Goal: Find specific page/section: Find specific page/section

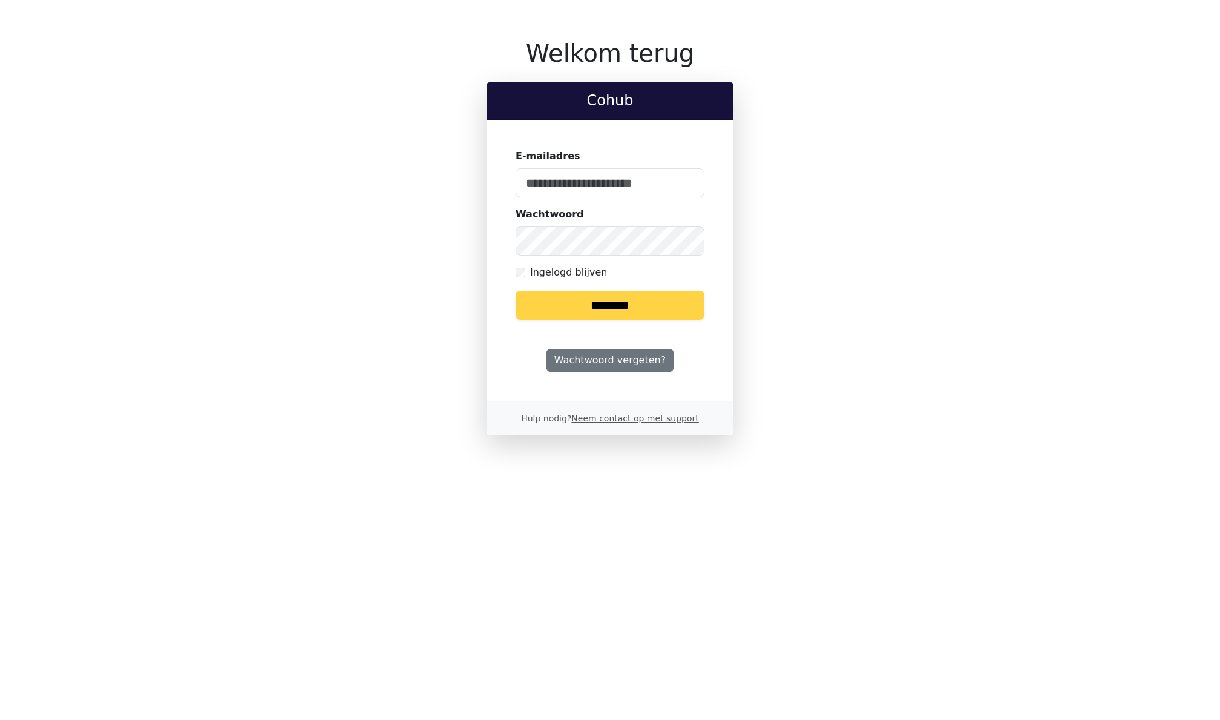
click at [383, 233] on div "Welkom terug Cohub E-mailadres Wachtwoord Ingelogd blijven ******** Wachtwoord …" at bounding box center [610, 237] width 784 height 396
type input "**********"
click at [536, 298] on input "********" at bounding box center [610, 305] width 189 height 29
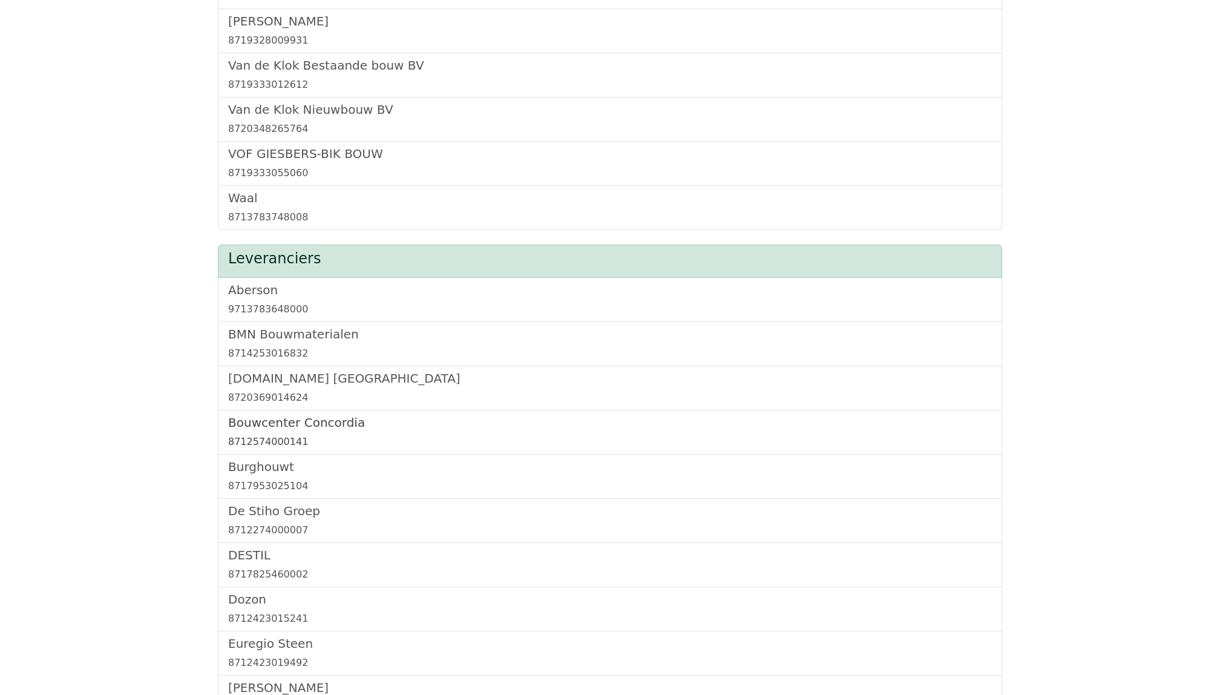
scroll to position [1642, 0]
click at [311, 427] on h5 "Bouwcenter Concordia" at bounding box center [610, 422] width 764 height 15
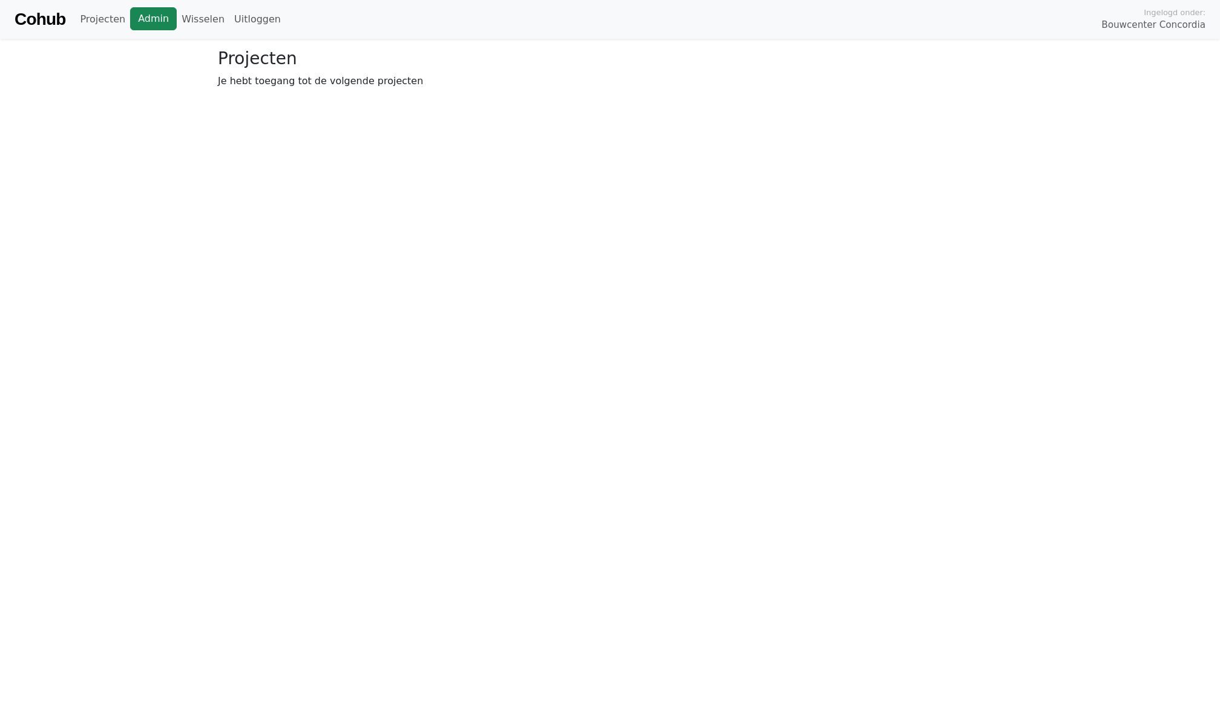
click at [146, 13] on link "Admin" at bounding box center [153, 18] width 47 height 23
click at [197, 18] on link "Wisselen" at bounding box center [203, 19] width 53 height 24
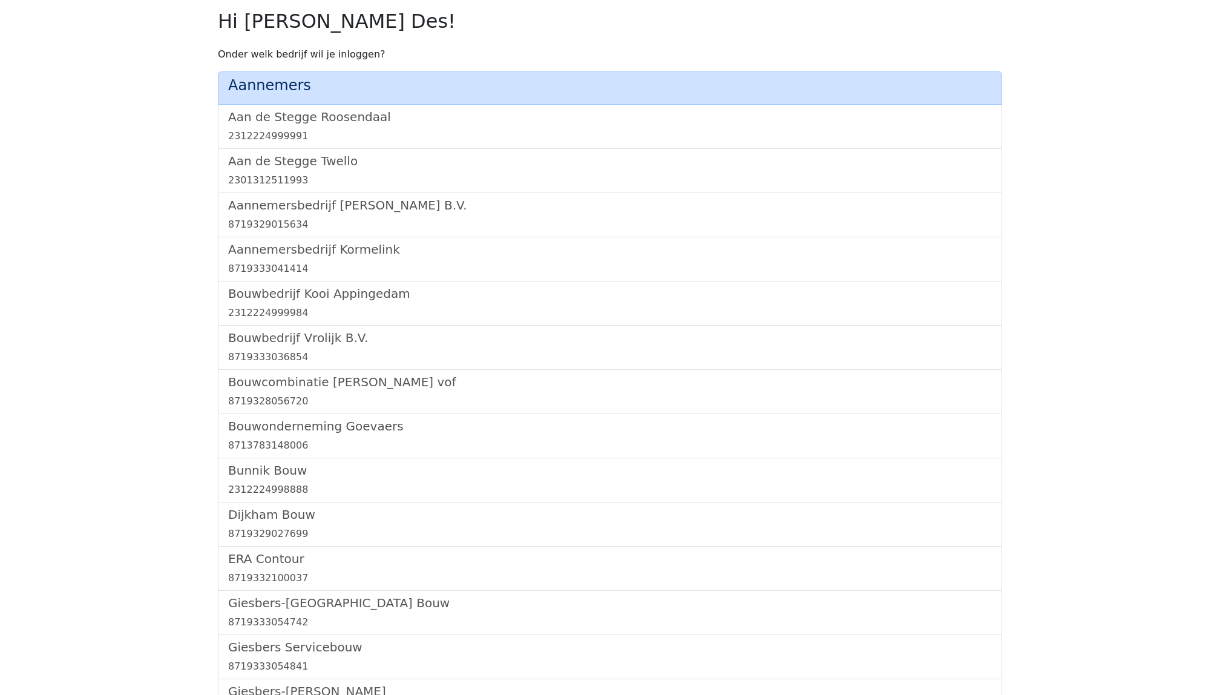
scroll to position [701, 0]
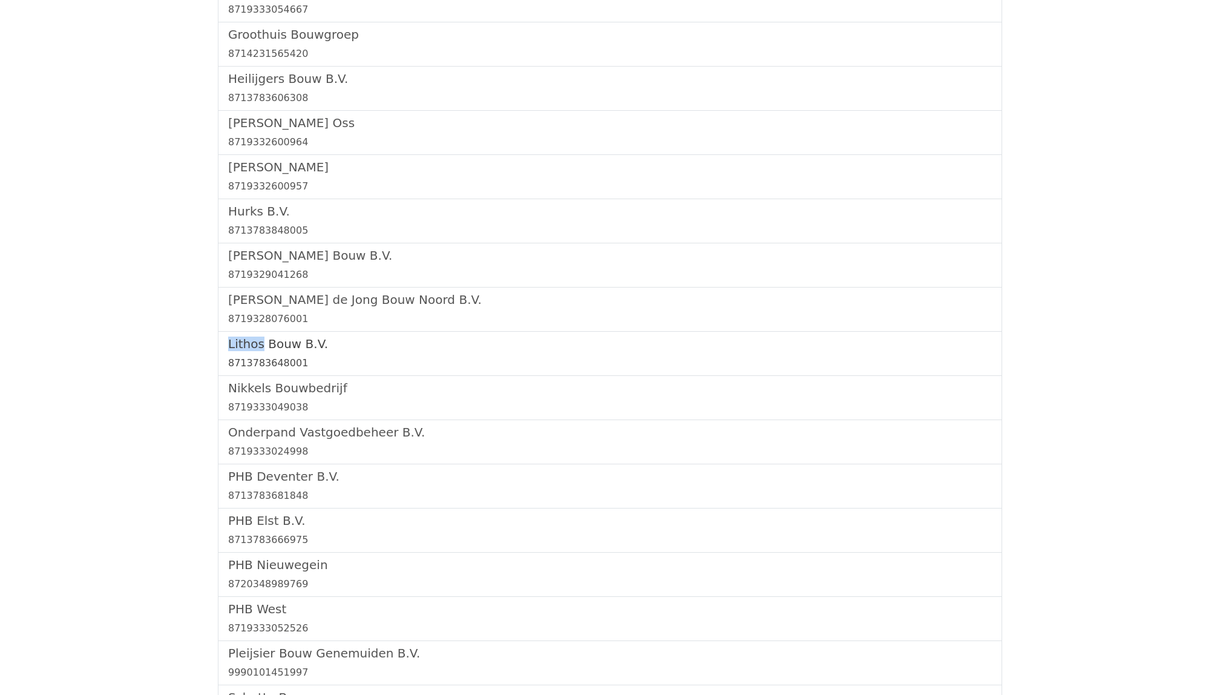
click at [297, 358] on link "Lithos Bouw B.V. 8713783648001" at bounding box center [610, 354] width 764 height 34
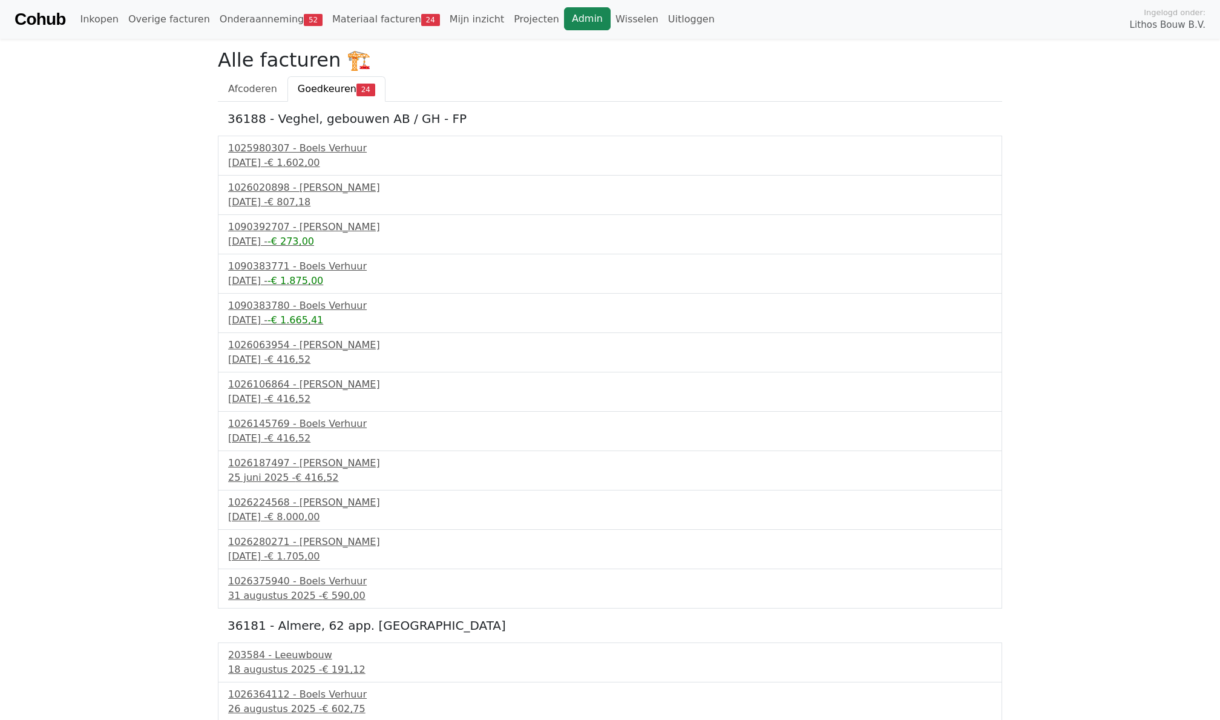
click at [565, 18] on link "Admin" at bounding box center [587, 18] width 47 height 23
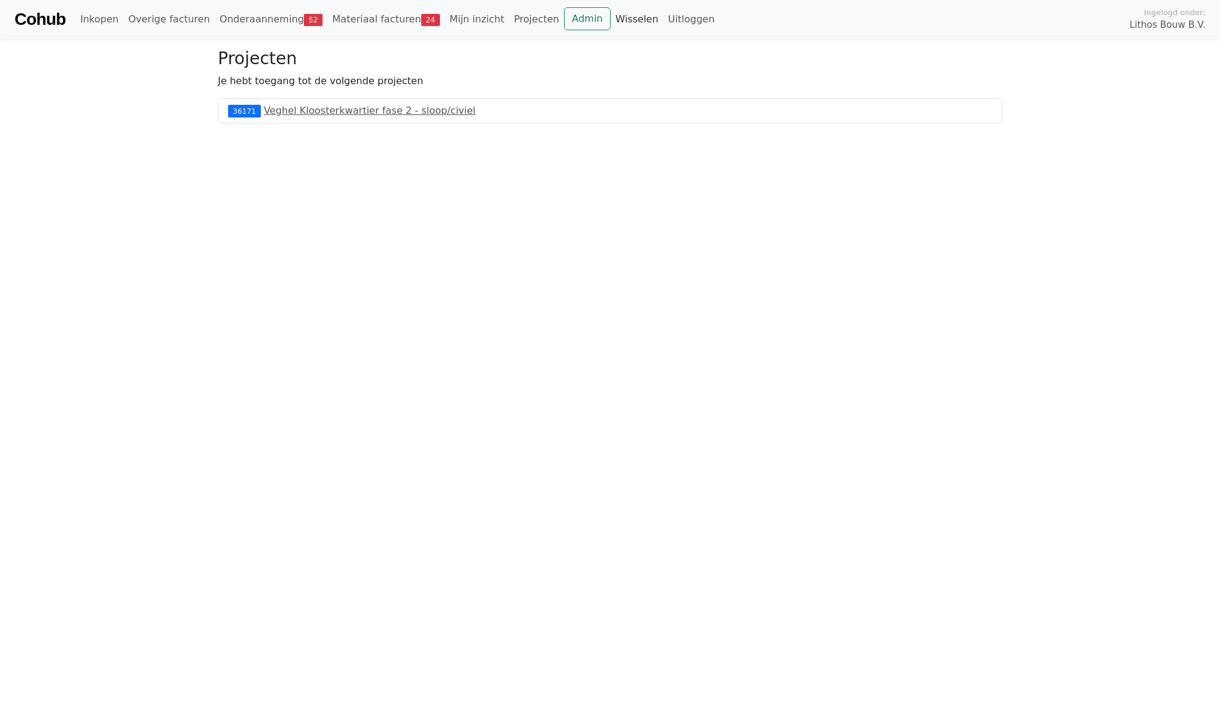
click at [611, 18] on link "Wisselen" at bounding box center [637, 19] width 53 height 24
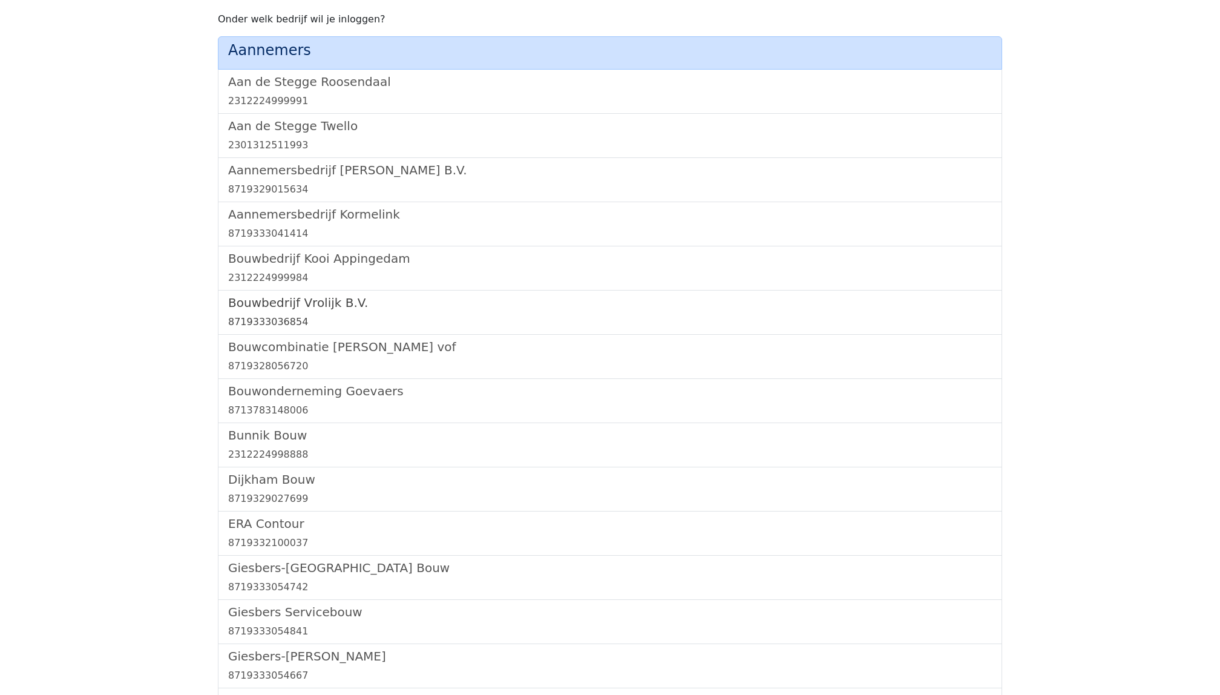
scroll to position [1278, 0]
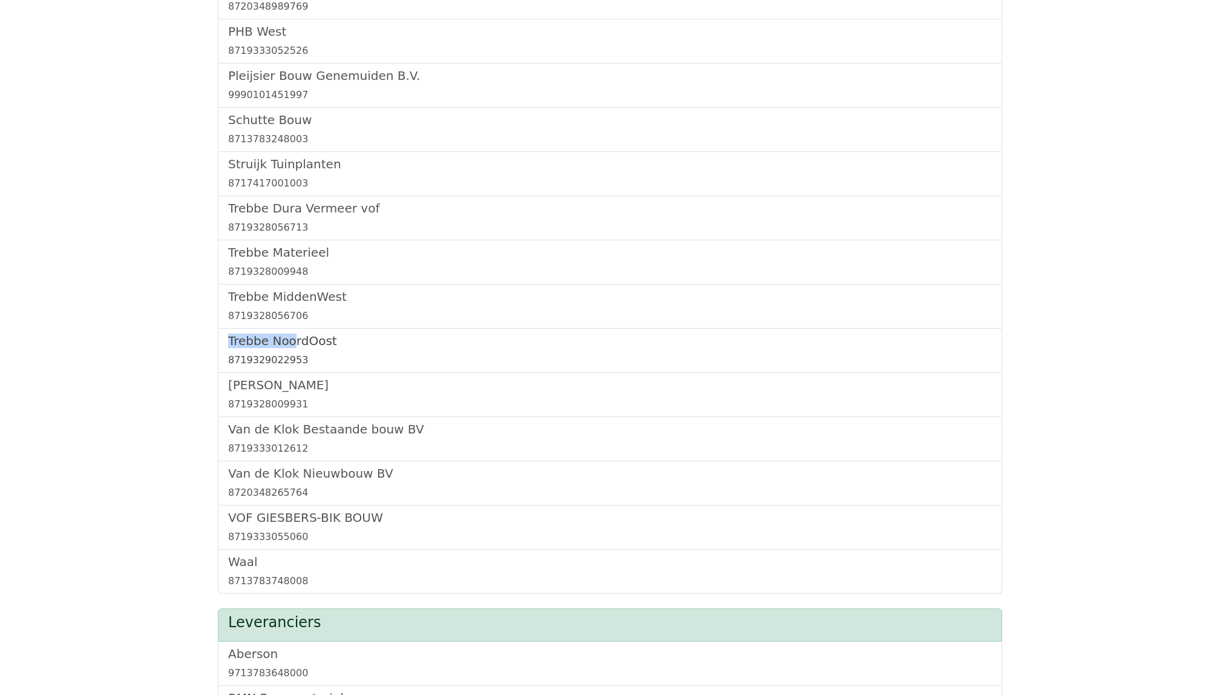
click at [281, 361] on div "8719329022953" at bounding box center [610, 360] width 764 height 15
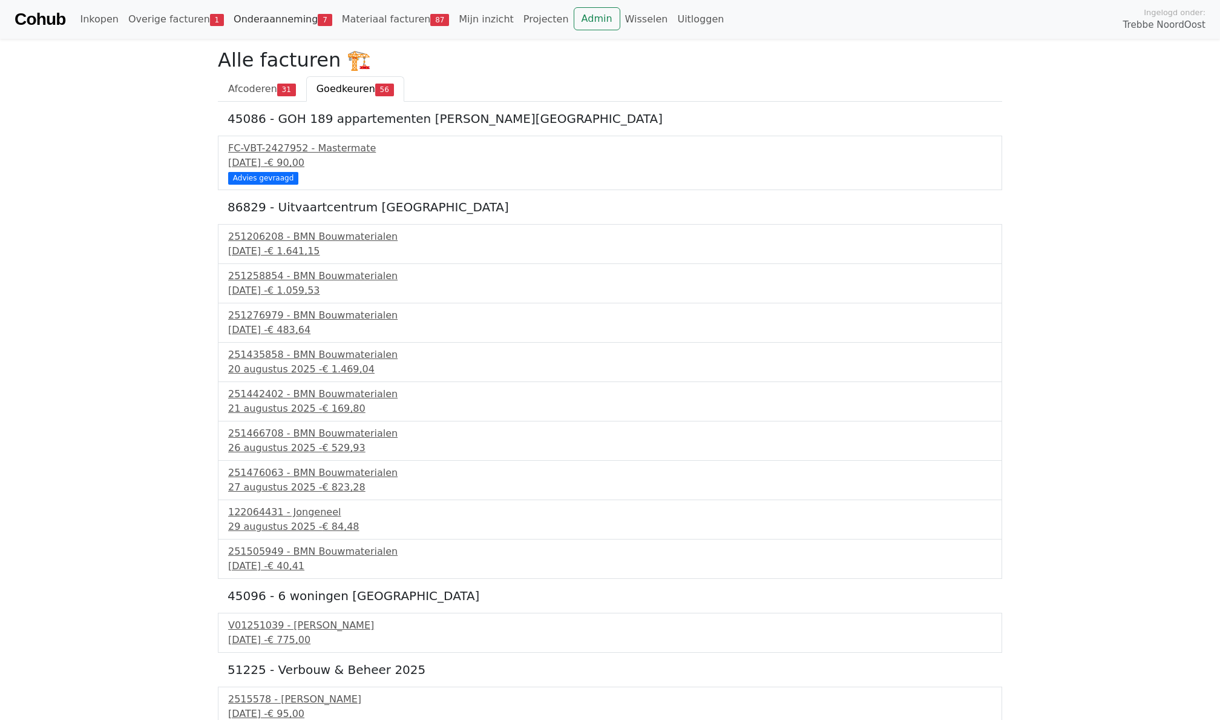
click at [280, 18] on link "Onderaanneming 7" at bounding box center [283, 19] width 108 height 24
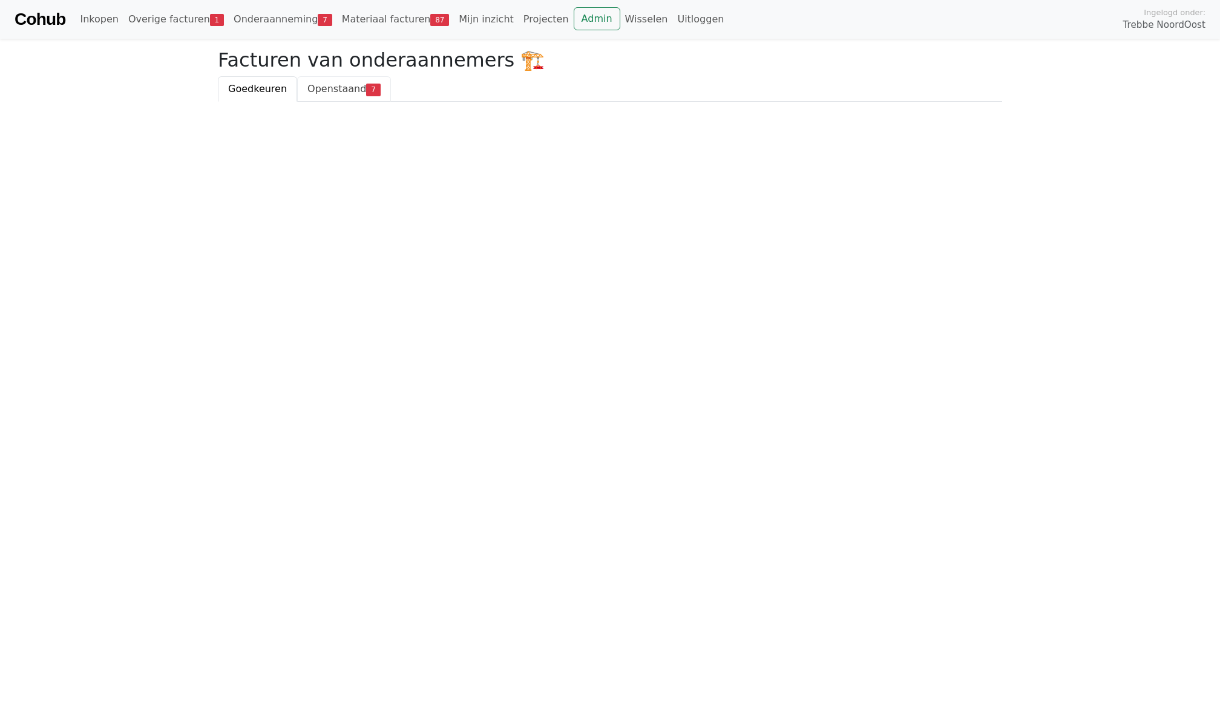
click at [326, 87] on span "Openstaand" at bounding box center [336, 89] width 59 height 12
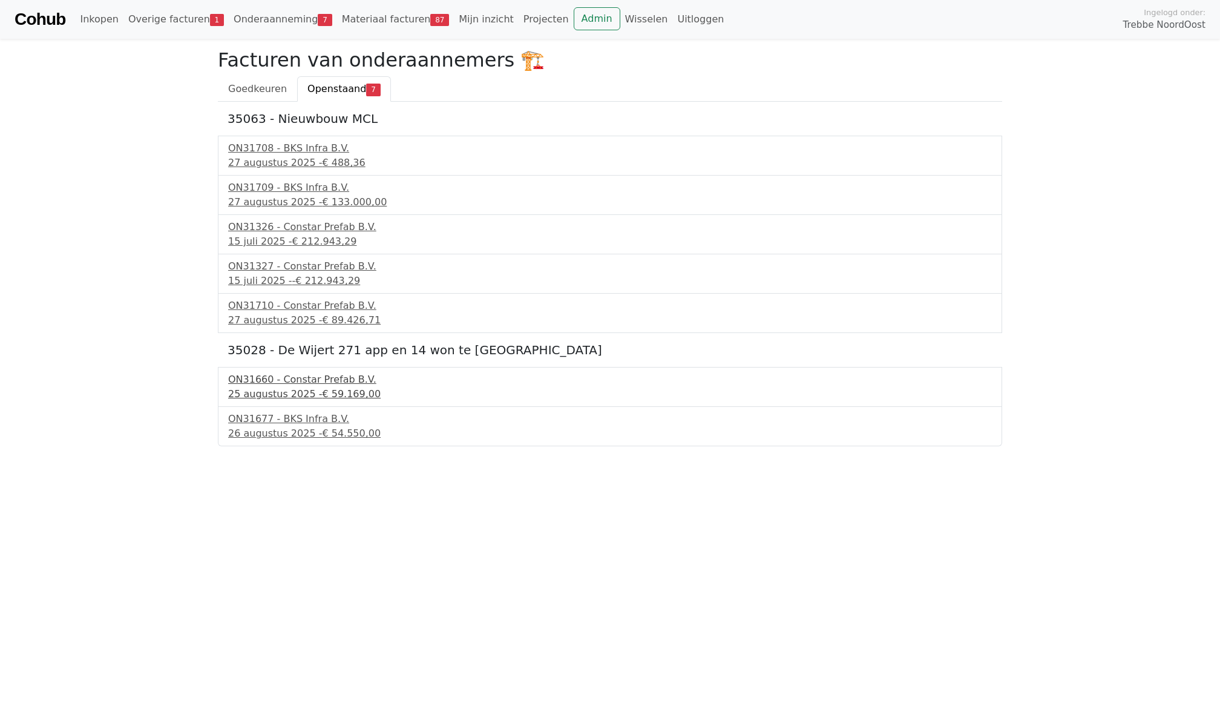
click at [309, 401] on div "25 augustus 2025 - € 59.169,00" at bounding box center [610, 394] width 764 height 15
click at [315, 327] on div "27 augustus 2025 - € 89.426,71" at bounding box center [610, 320] width 764 height 15
click at [621, 18] on link "Wisselen" at bounding box center [646, 19] width 53 height 24
click at [25, 446] on html "Cohub Inkopen Overige facturen 1 Onderaanneming 7 Materiaal facturen 87 Mijn in…" at bounding box center [610, 223] width 1220 height 446
click at [577, 12] on link "Admin" at bounding box center [597, 18] width 47 height 23
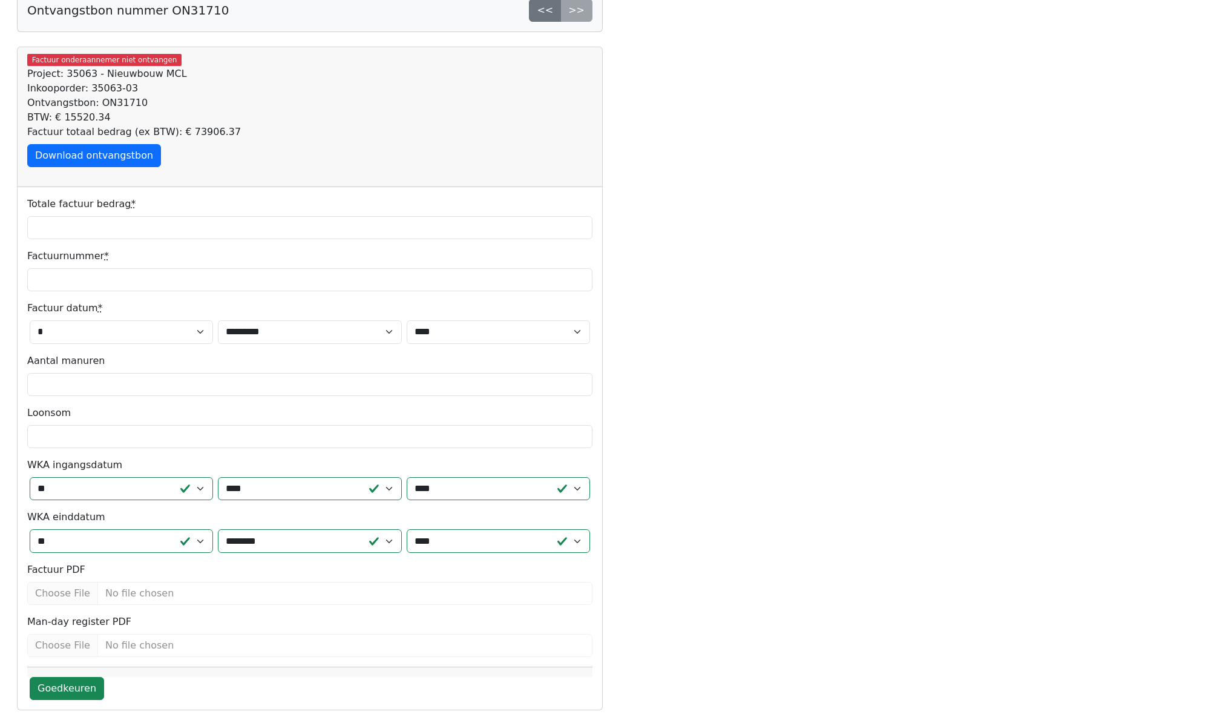
scroll to position [65, 0]
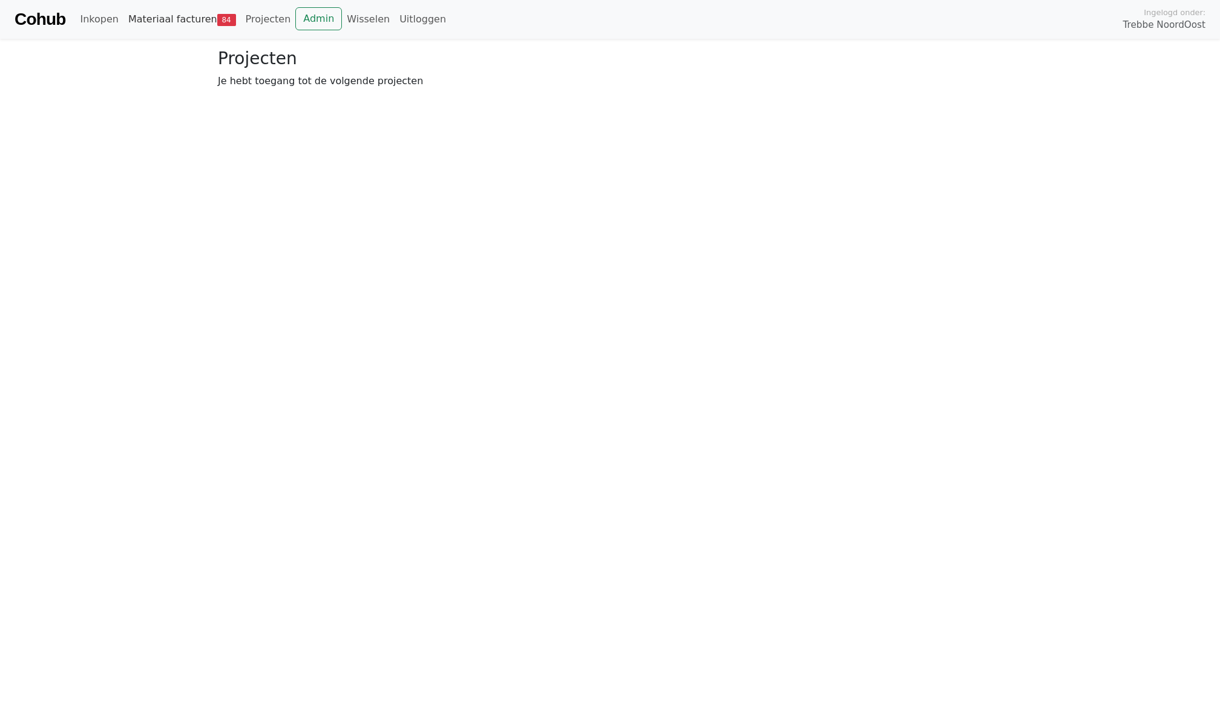
click at [174, 13] on link "Materiaal facturen 84" at bounding box center [181, 19] width 117 height 24
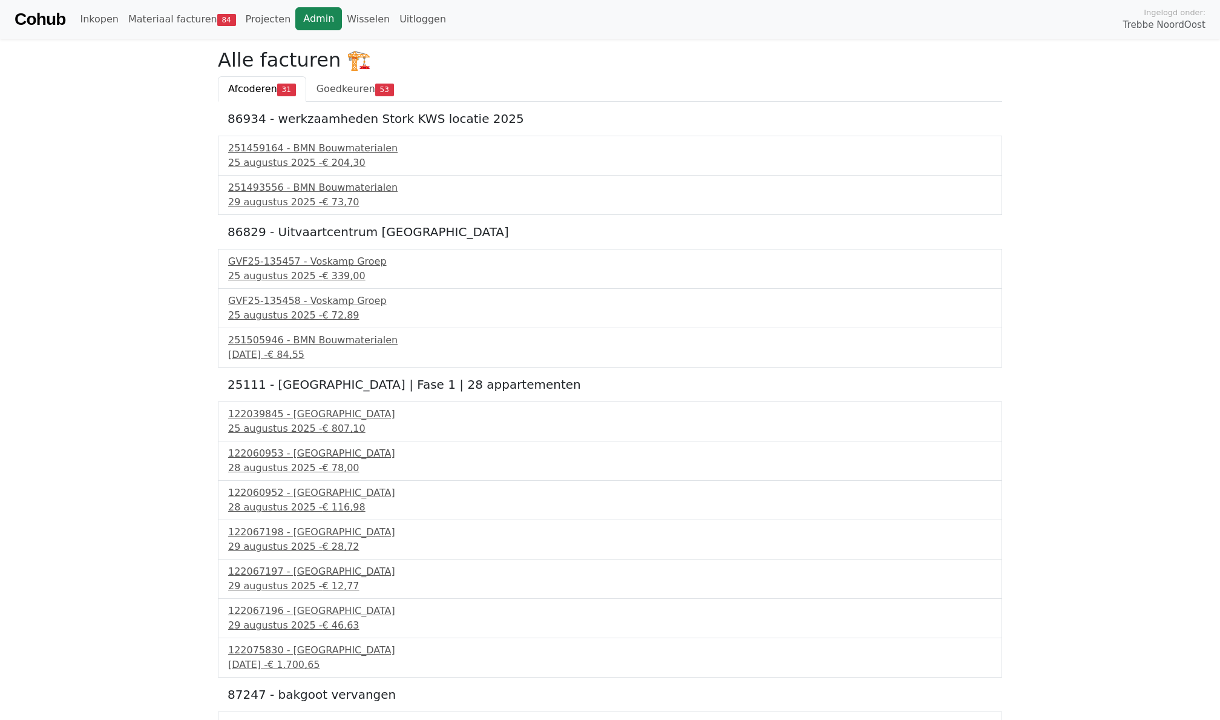
click at [312, 24] on link "Admin" at bounding box center [318, 18] width 47 height 23
click at [357, 13] on link "Wisselen" at bounding box center [368, 19] width 53 height 24
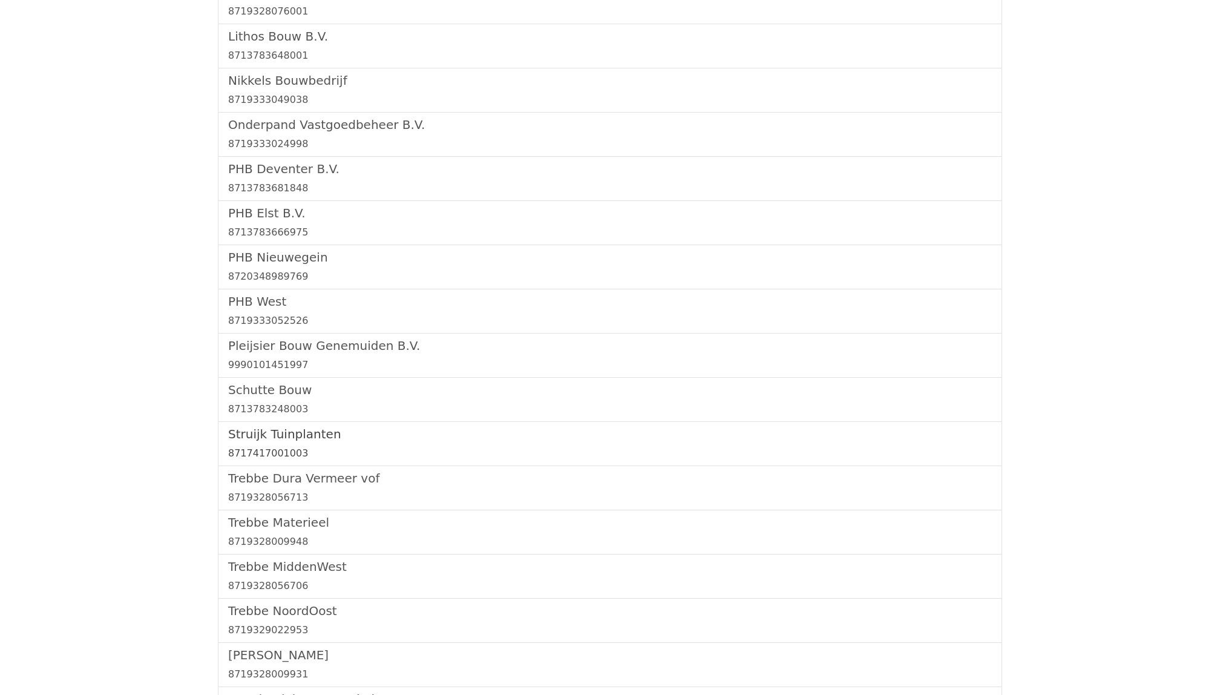
scroll to position [1036, 0]
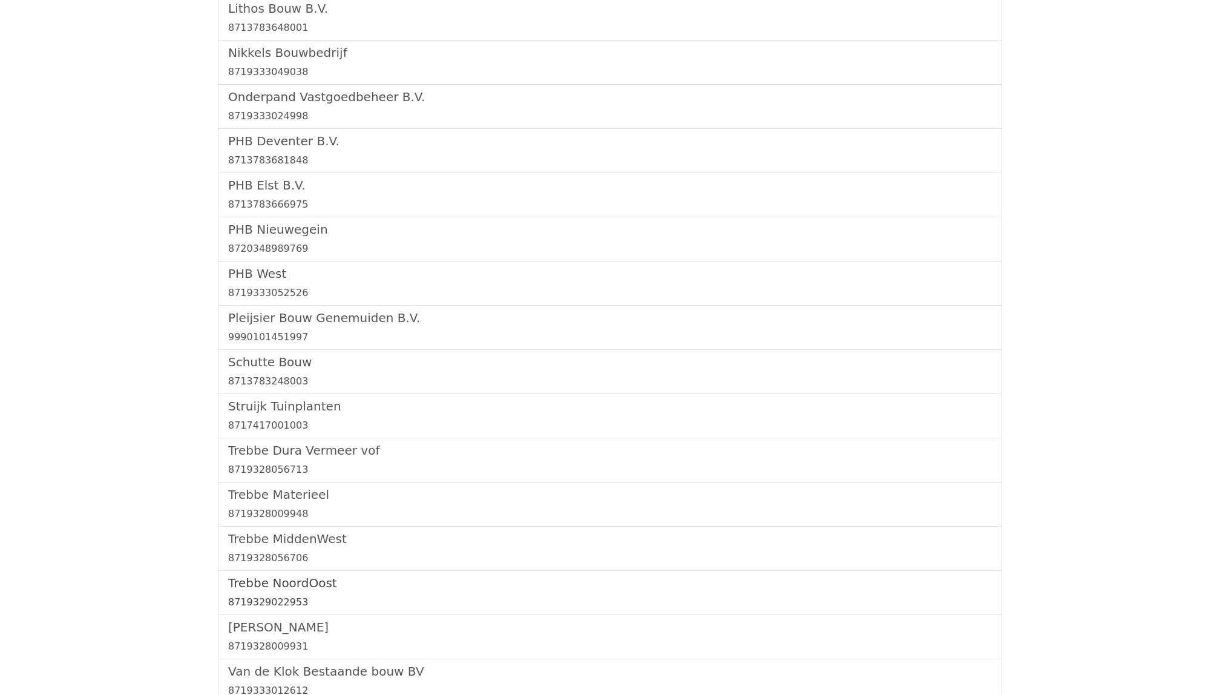
click at [267, 596] on link "Trebbe NoordOost 8719329022953" at bounding box center [610, 593] width 764 height 34
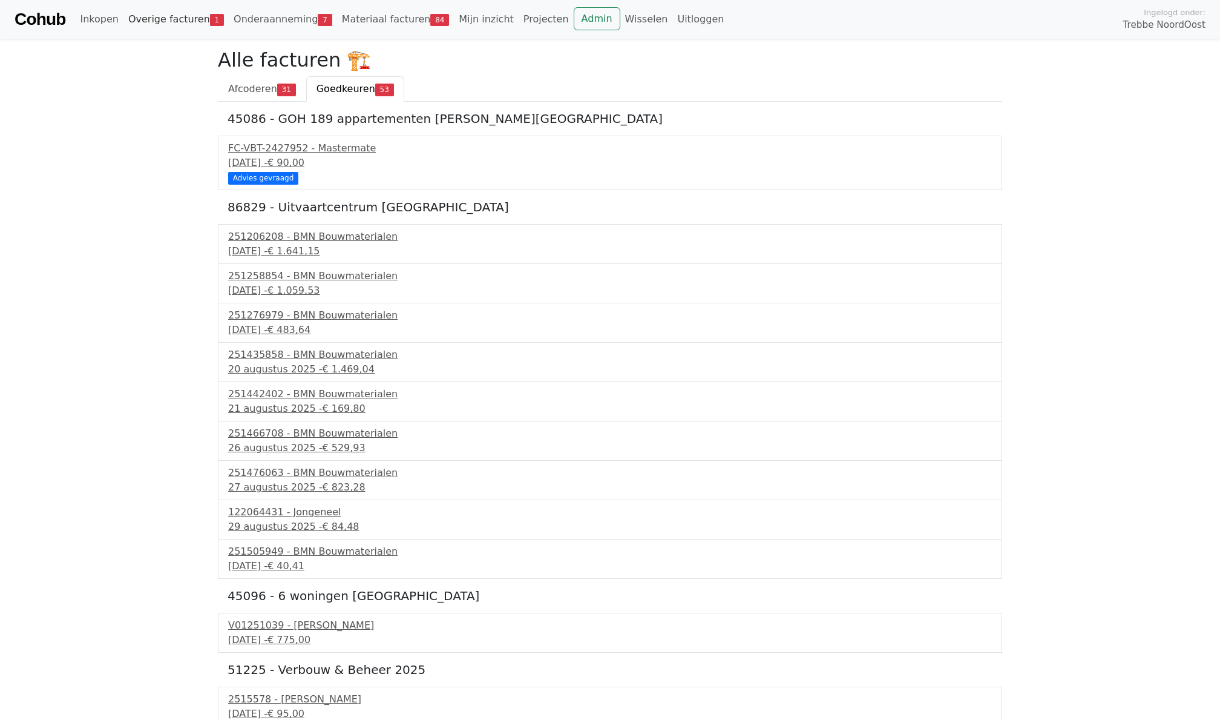
click at [166, 23] on link "Overige facturen 1" at bounding box center [175, 19] width 105 height 24
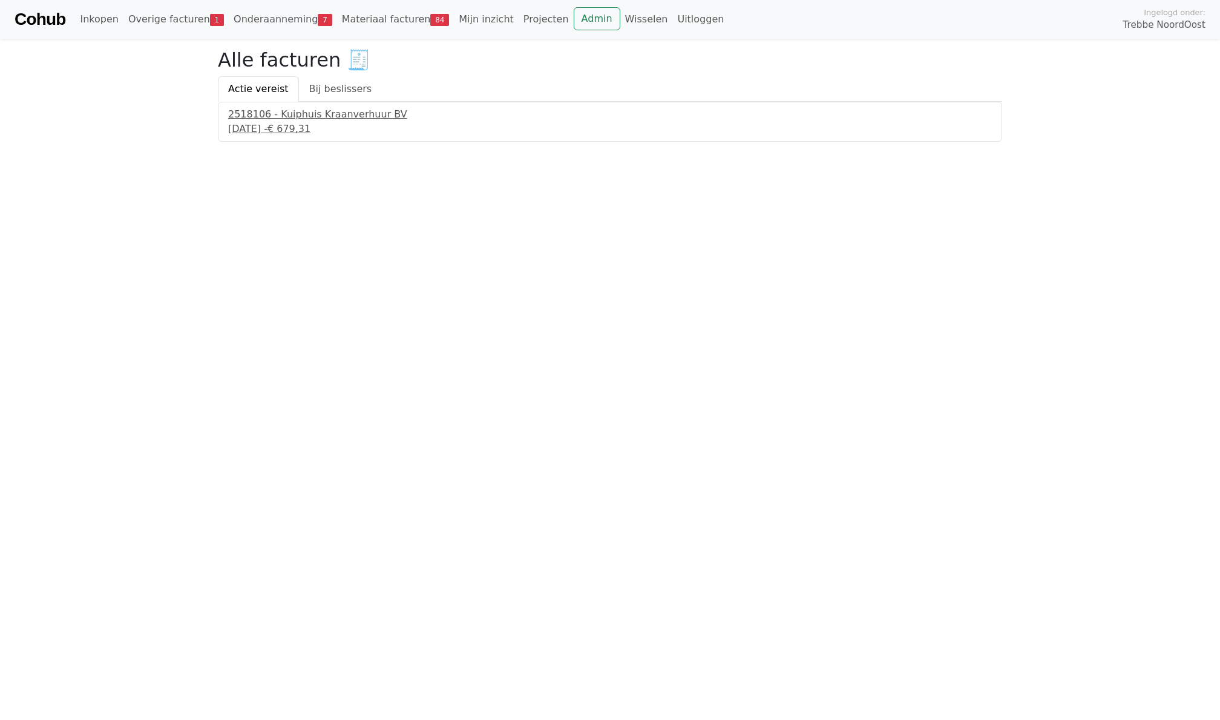
click at [277, 16] on link "Onderaanneming 7" at bounding box center [283, 19] width 108 height 24
click at [166, 22] on link "Overige facturen 1" at bounding box center [175, 19] width 105 height 24
click at [581, 22] on link "Admin" at bounding box center [597, 18] width 47 height 23
click at [265, 20] on link "Onderaanneming 7" at bounding box center [283, 19] width 108 height 24
click at [340, 86] on span "Openstaand" at bounding box center [336, 89] width 59 height 12
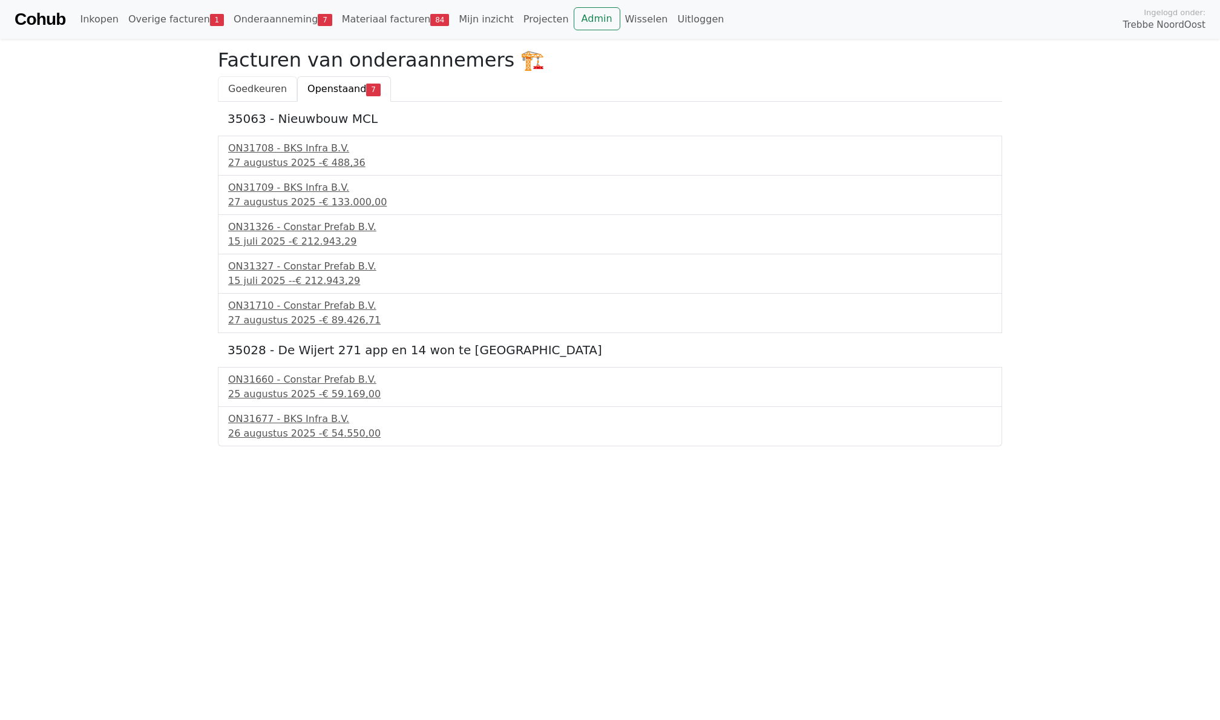
click at [265, 83] on span "Goedkeuren" at bounding box center [257, 89] width 59 height 12
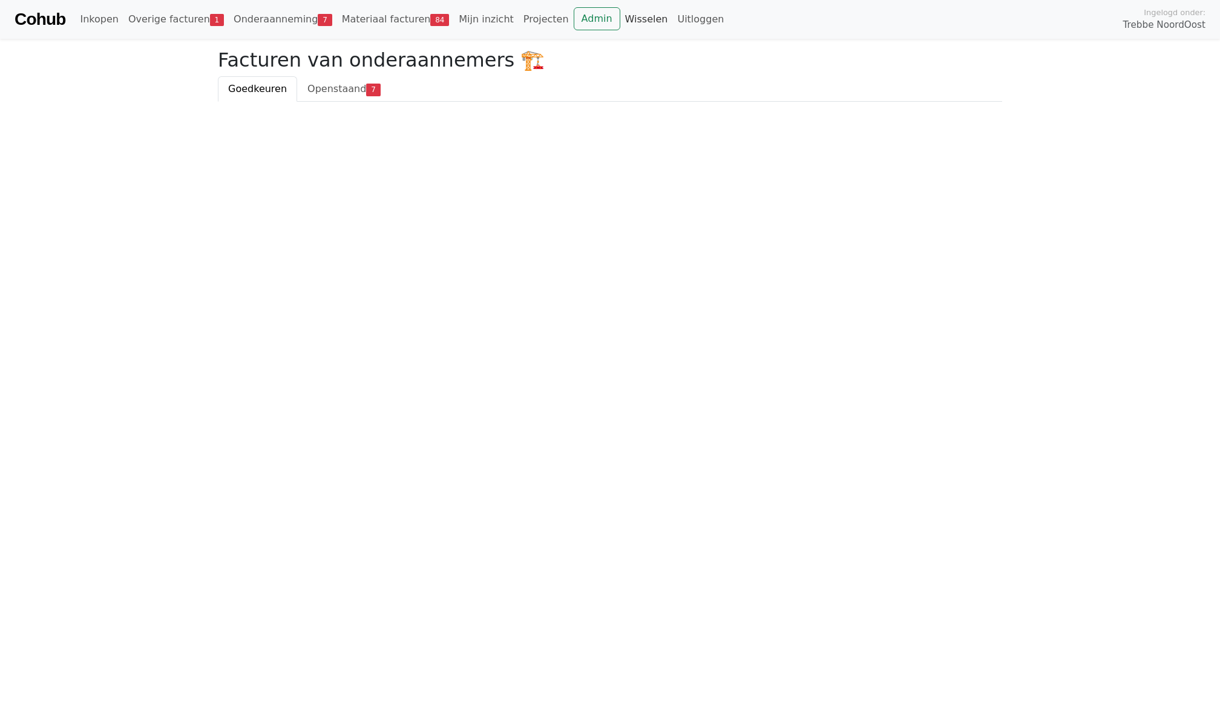
click at [628, 12] on link "Wisselen" at bounding box center [646, 19] width 53 height 24
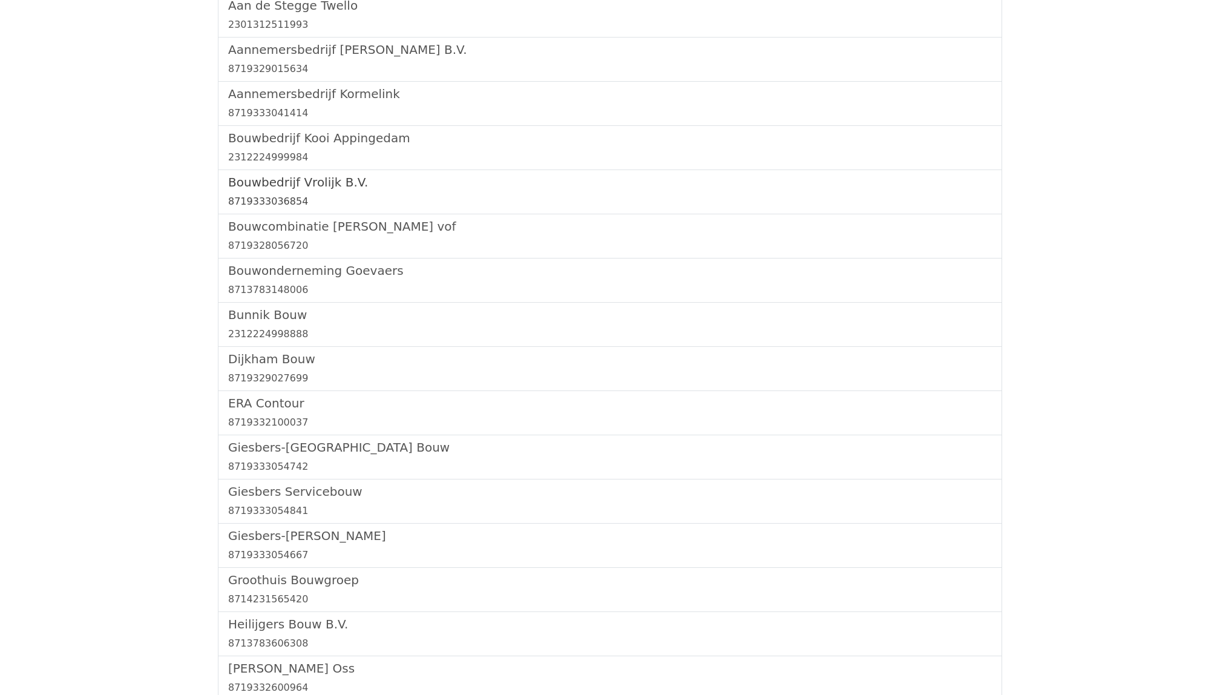
scroll to position [291, 0]
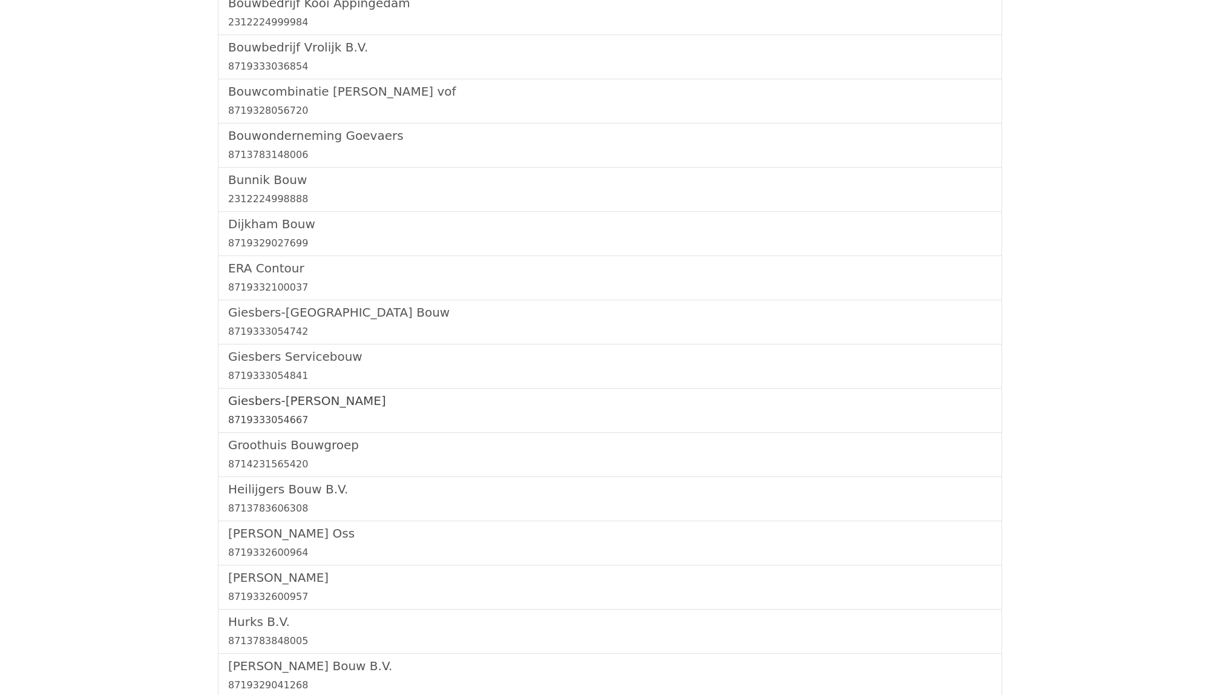
click at [291, 397] on h5 "Giesbers-[PERSON_NAME]" at bounding box center [610, 400] width 764 height 15
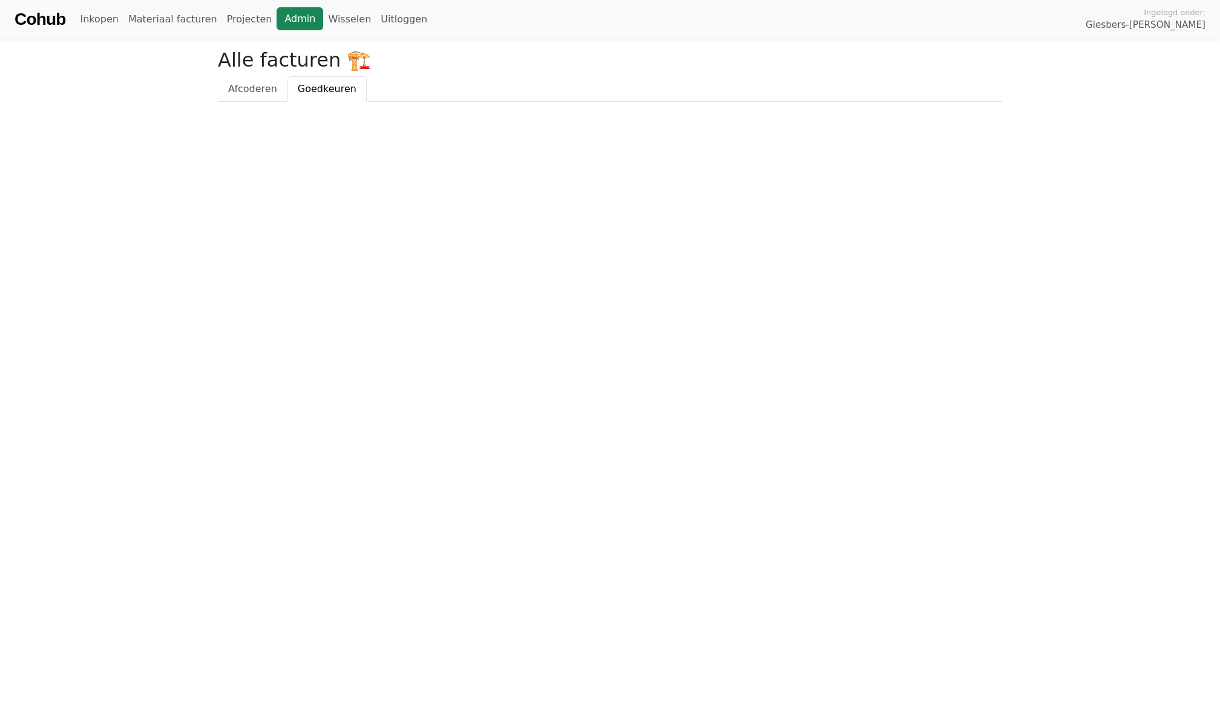
click at [296, 27] on link "Admin" at bounding box center [300, 18] width 47 height 23
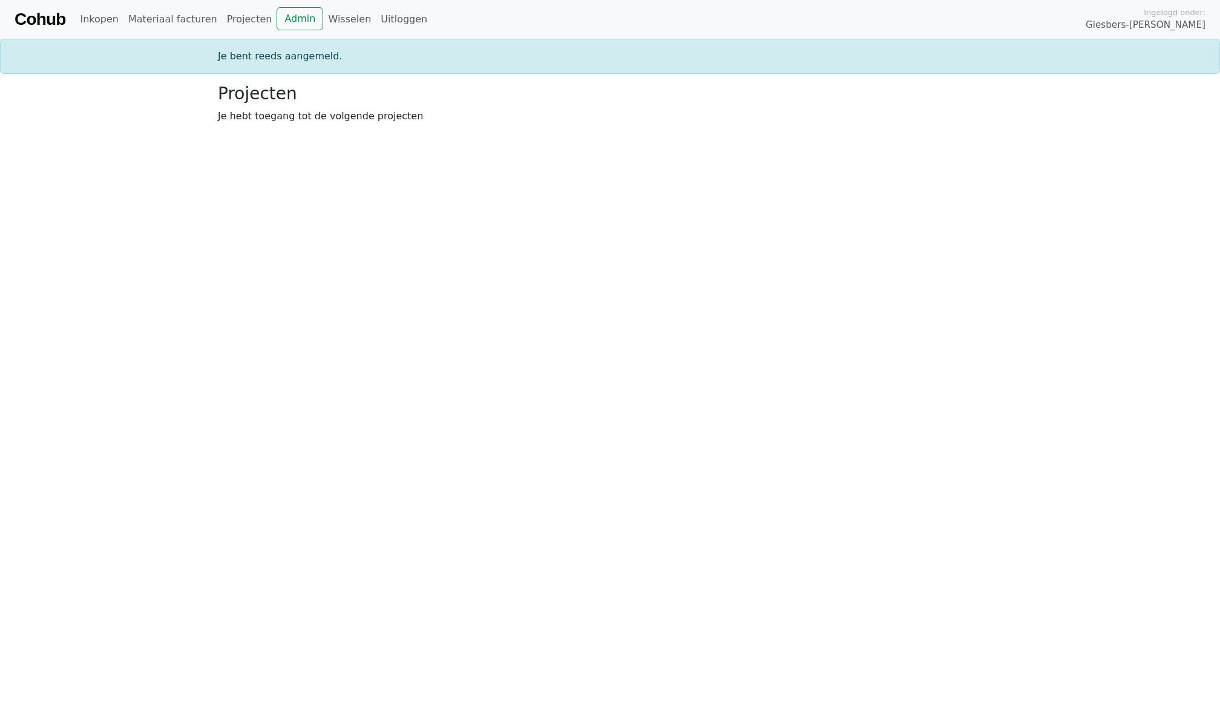
click at [565, 133] on html "Cohub Inkopen Materiaal facturen Projecten Admin Wisselen Uitloggen Ingelogd on…" at bounding box center [610, 66] width 1220 height 133
click at [340, 25] on link "Wisselen" at bounding box center [349, 19] width 53 height 24
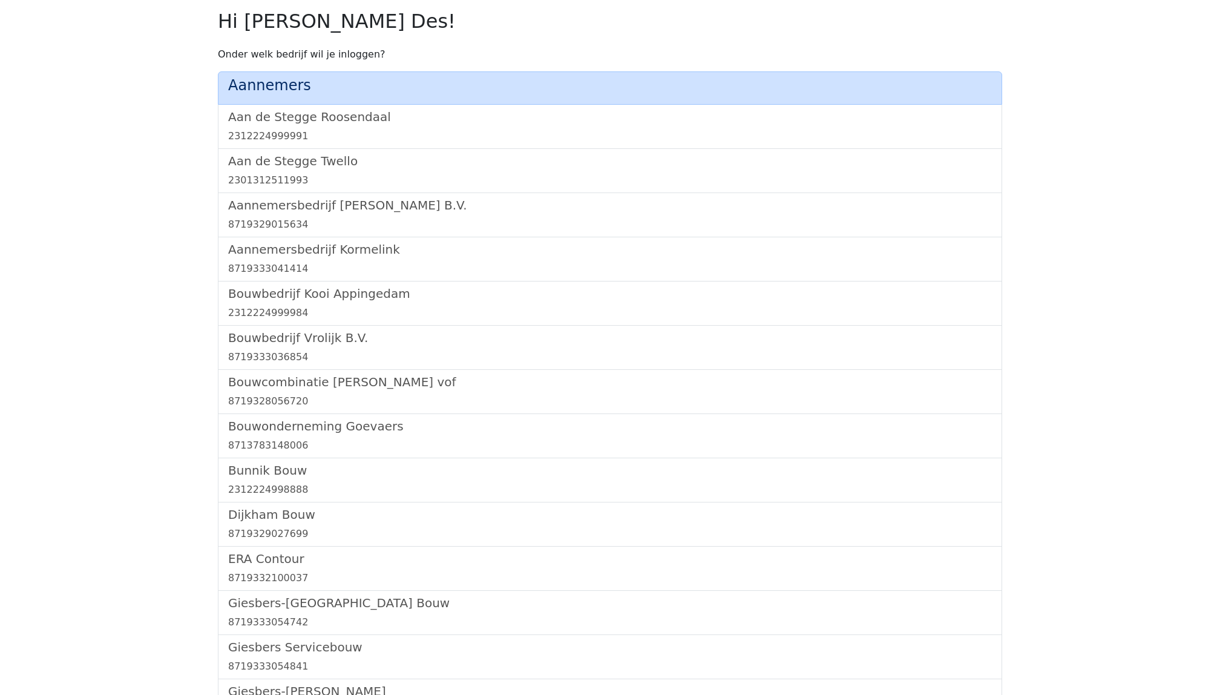
scroll to position [834, 0]
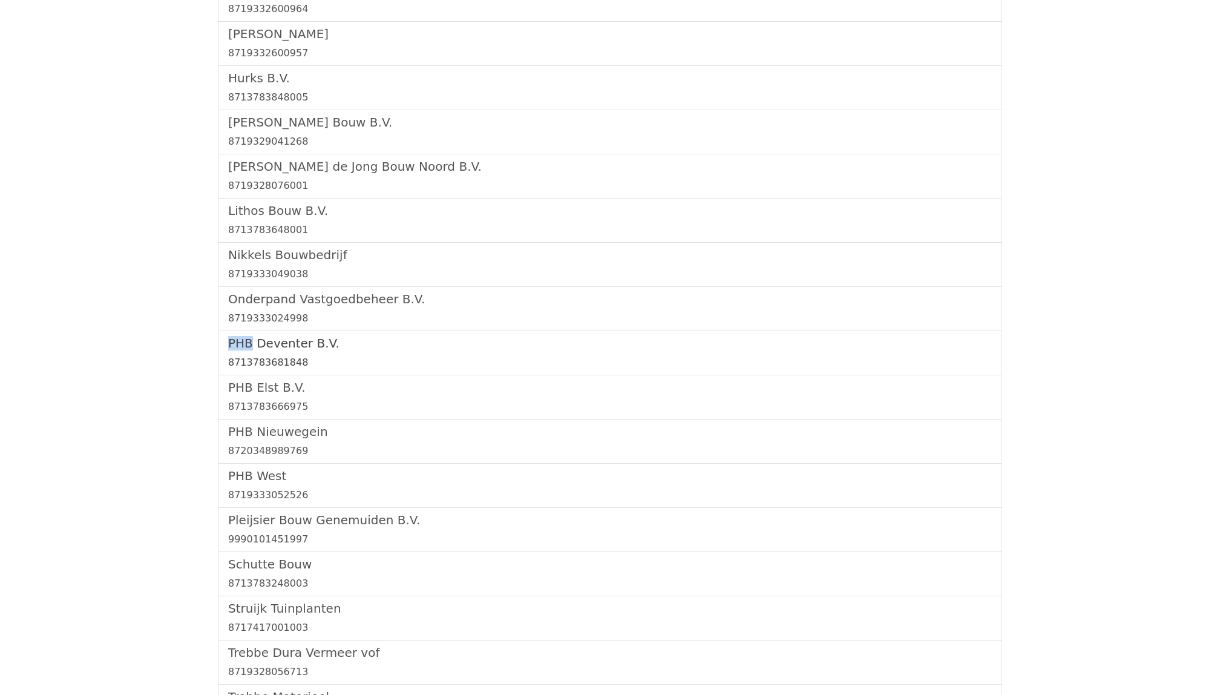
click at [259, 343] on h5 "PHB Deventer B.V." at bounding box center [610, 343] width 764 height 15
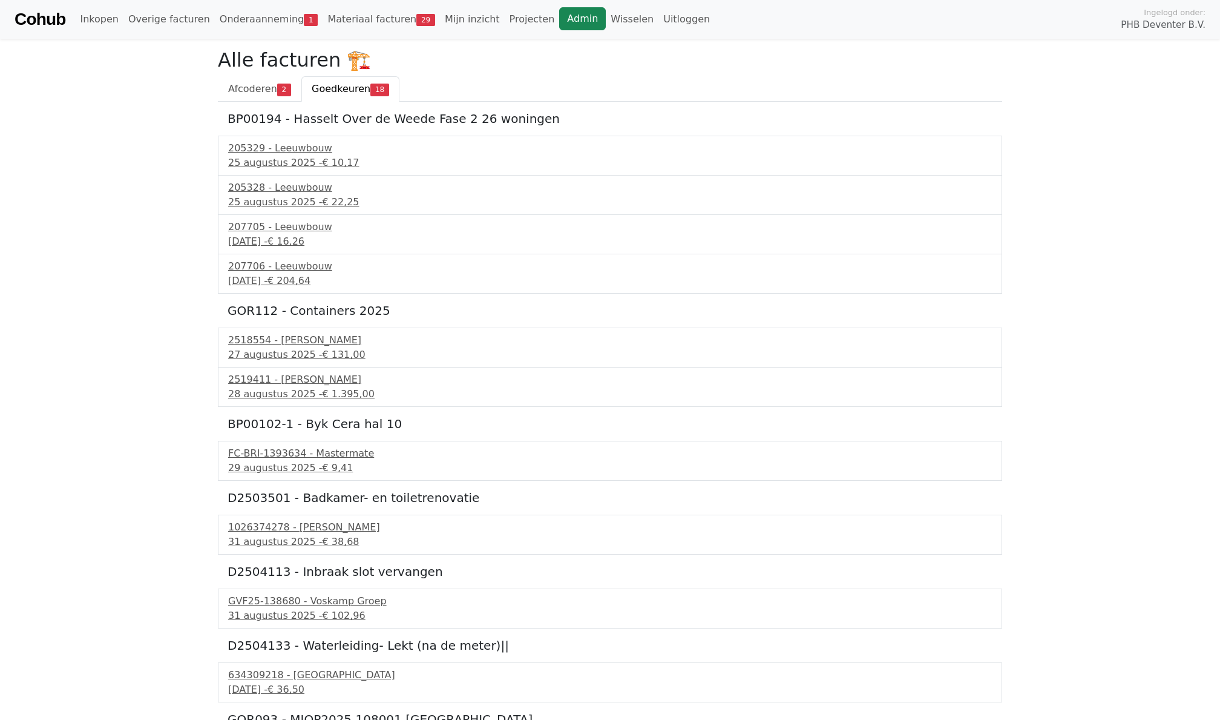
drag, startPoint x: 565, startPoint y: 20, endPoint x: 560, endPoint y: 28, distance: 8.9
click at [560, 28] on link "Admin" at bounding box center [582, 18] width 47 height 23
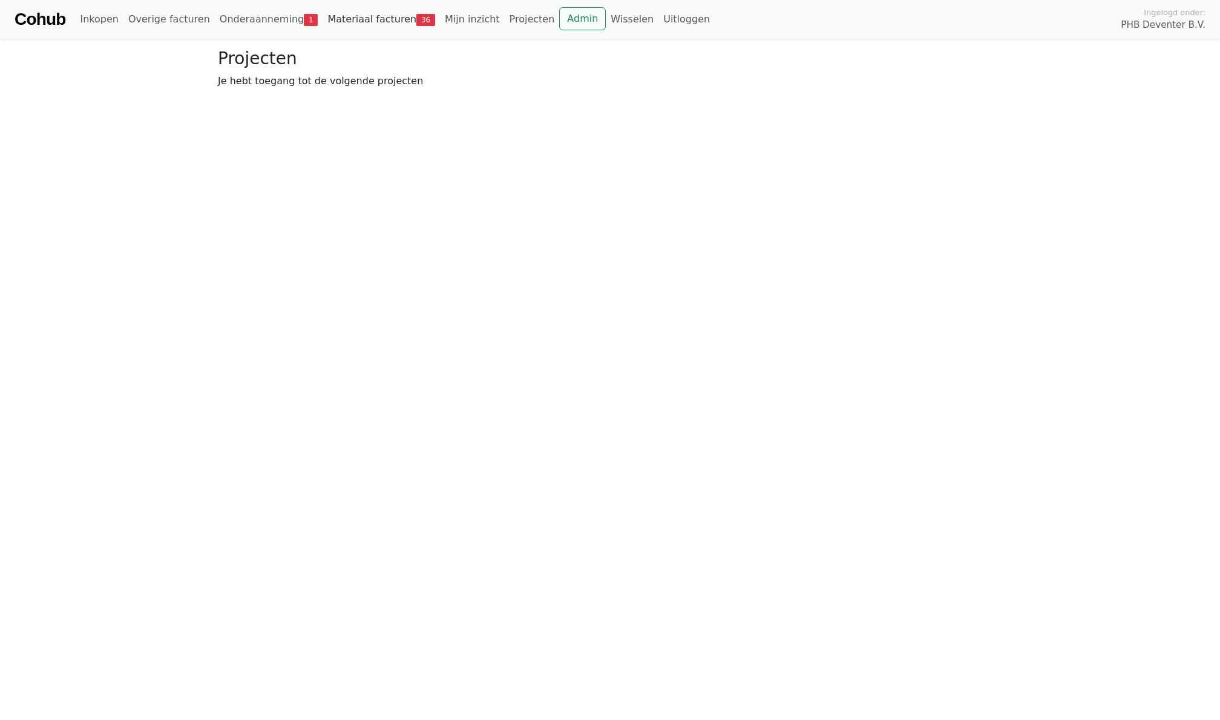
click at [346, 25] on link "Materiaal facturen 36" at bounding box center [381, 19] width 117 height 24
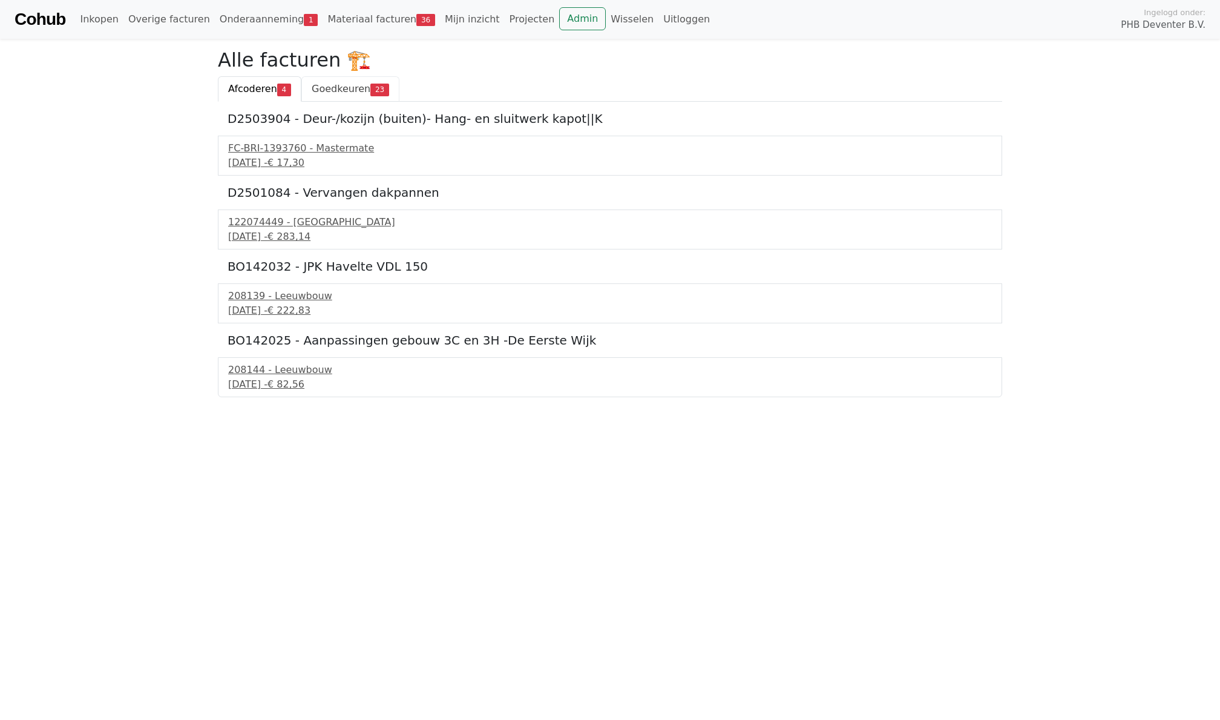
click at [352, 90] on span "Goedkeuren" at bounding box center [341, 89] width 59 height 12
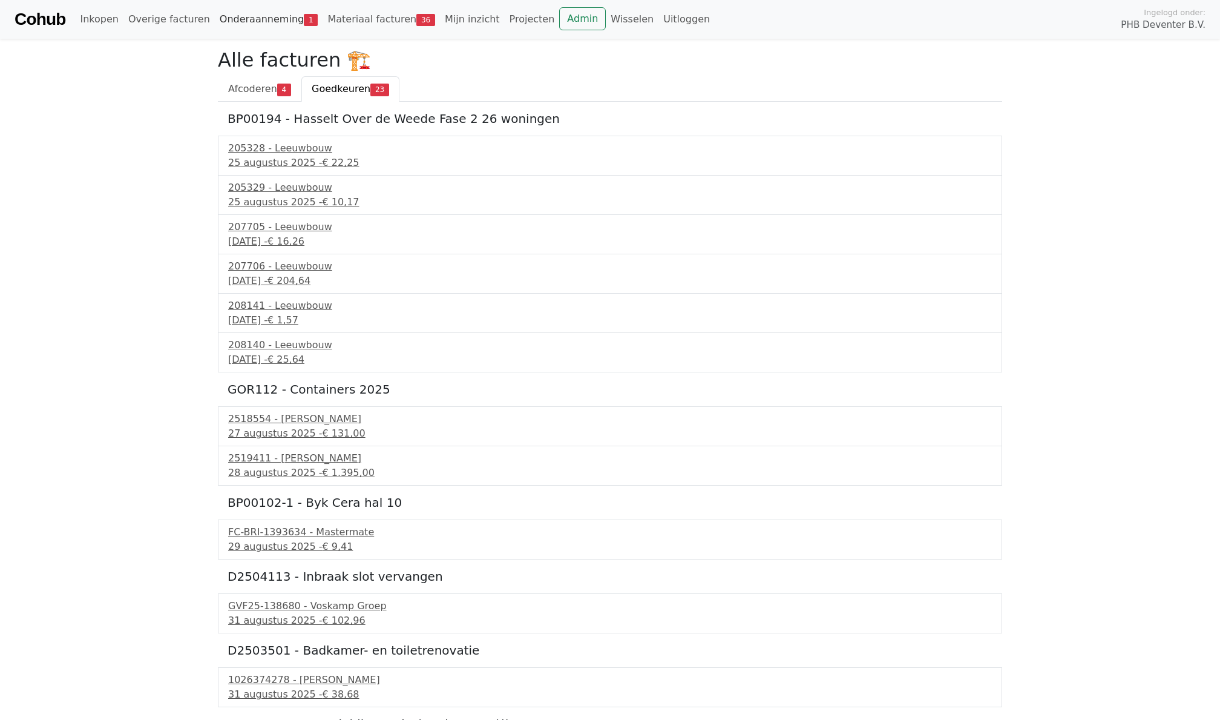
click at [259, 15] on link "Onderaanneming 1" at bounding box center [269, 19] width 108 height 24
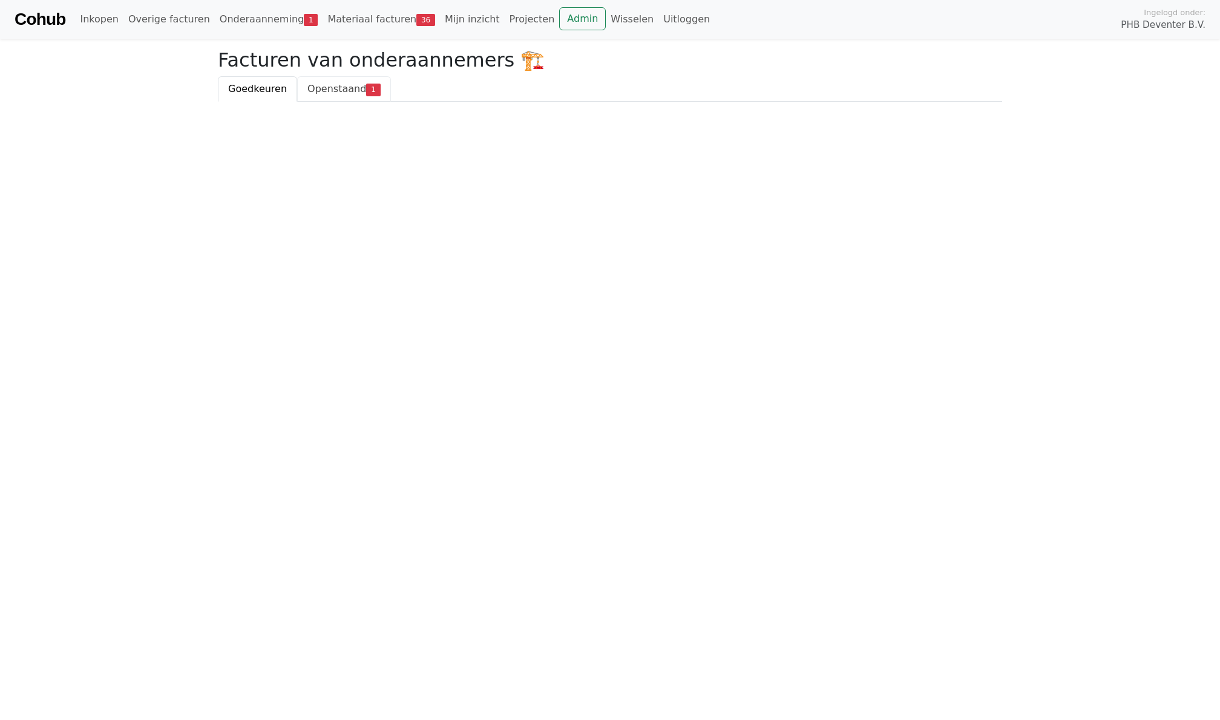
click at [346, 83] on span "Openstaand" at bounding box center [336, 89] width 59 height 12
click at [254, 160] on div "17 april 2025 - € 12.900,00" at bounding box center [610, 163] width 764 height 15
click at [372, 21] on link "Materiaal facturen 36" at bounding box center [381, 19] width 117 height 24
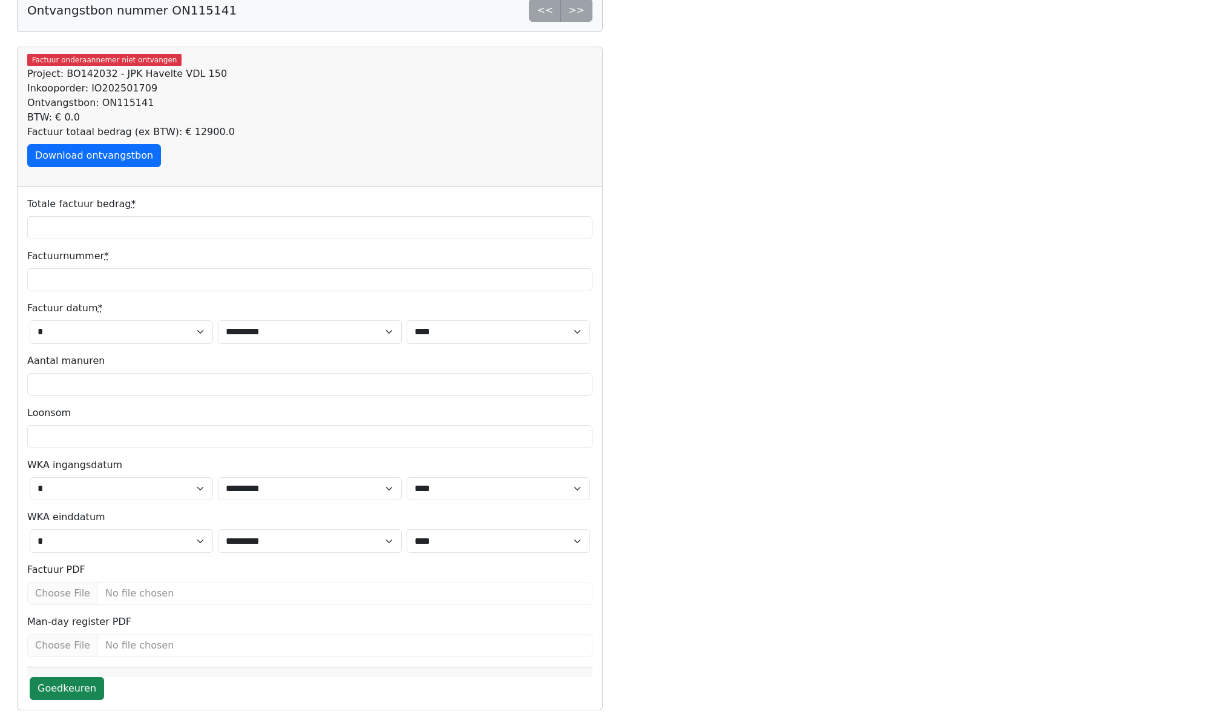
scroll to position [65, 0]
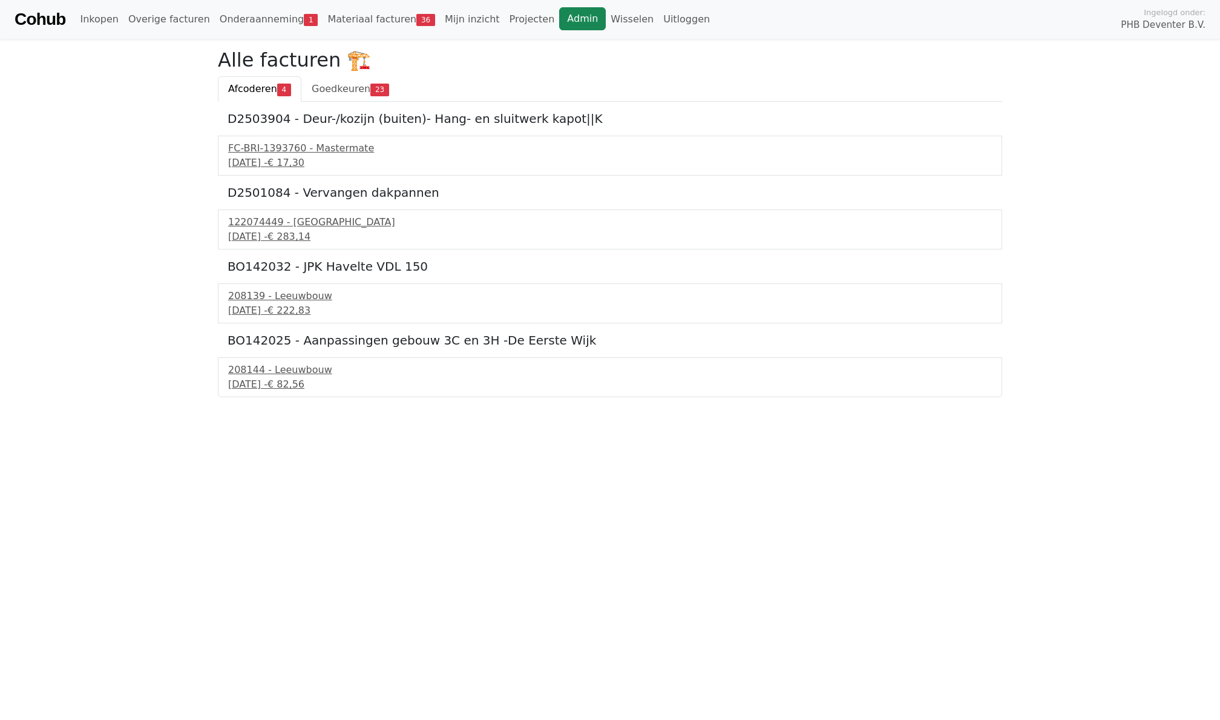
click at [560, 22] on link "Admin" at bounding box center [582, 18] width 47 height 23
